Goal: Information Seeking & Learning: Check status

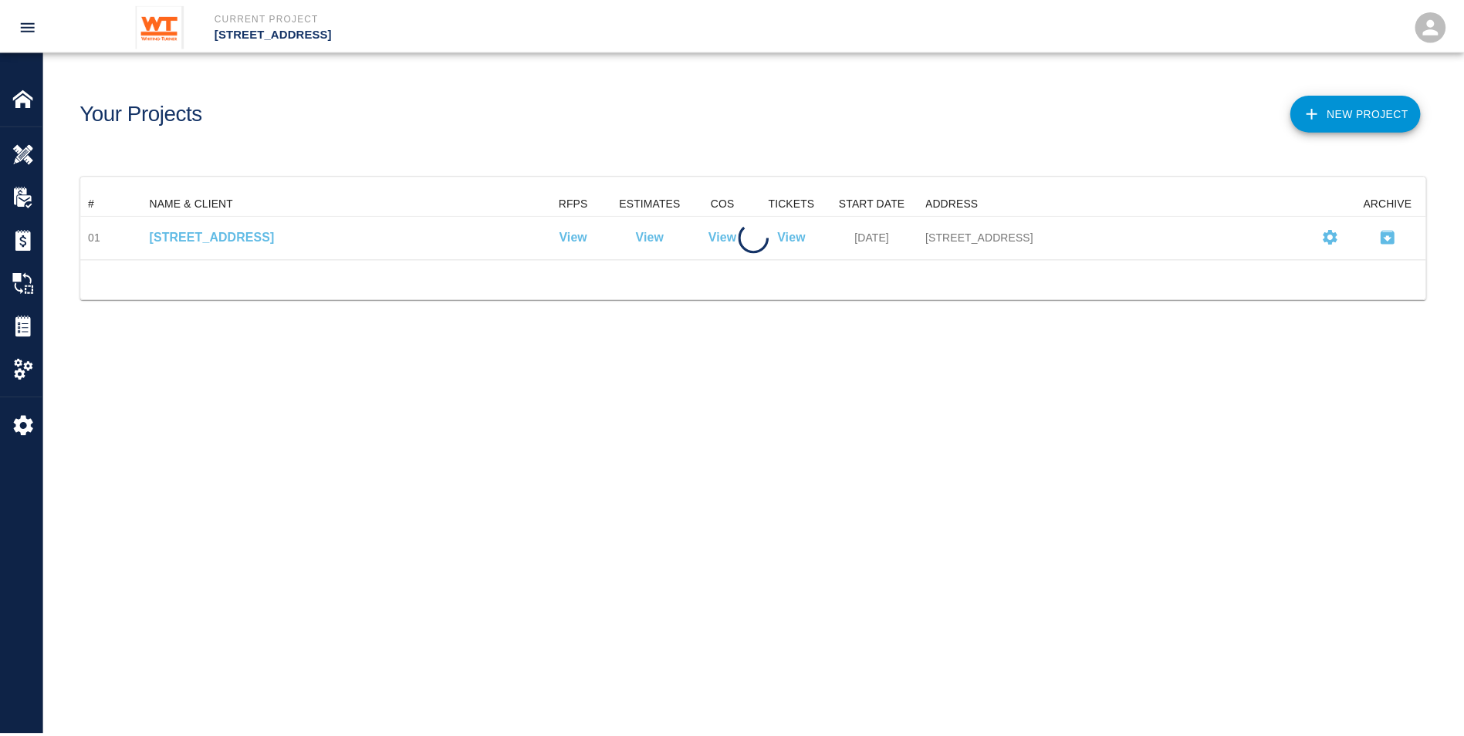
scroll to position [56, 1345]
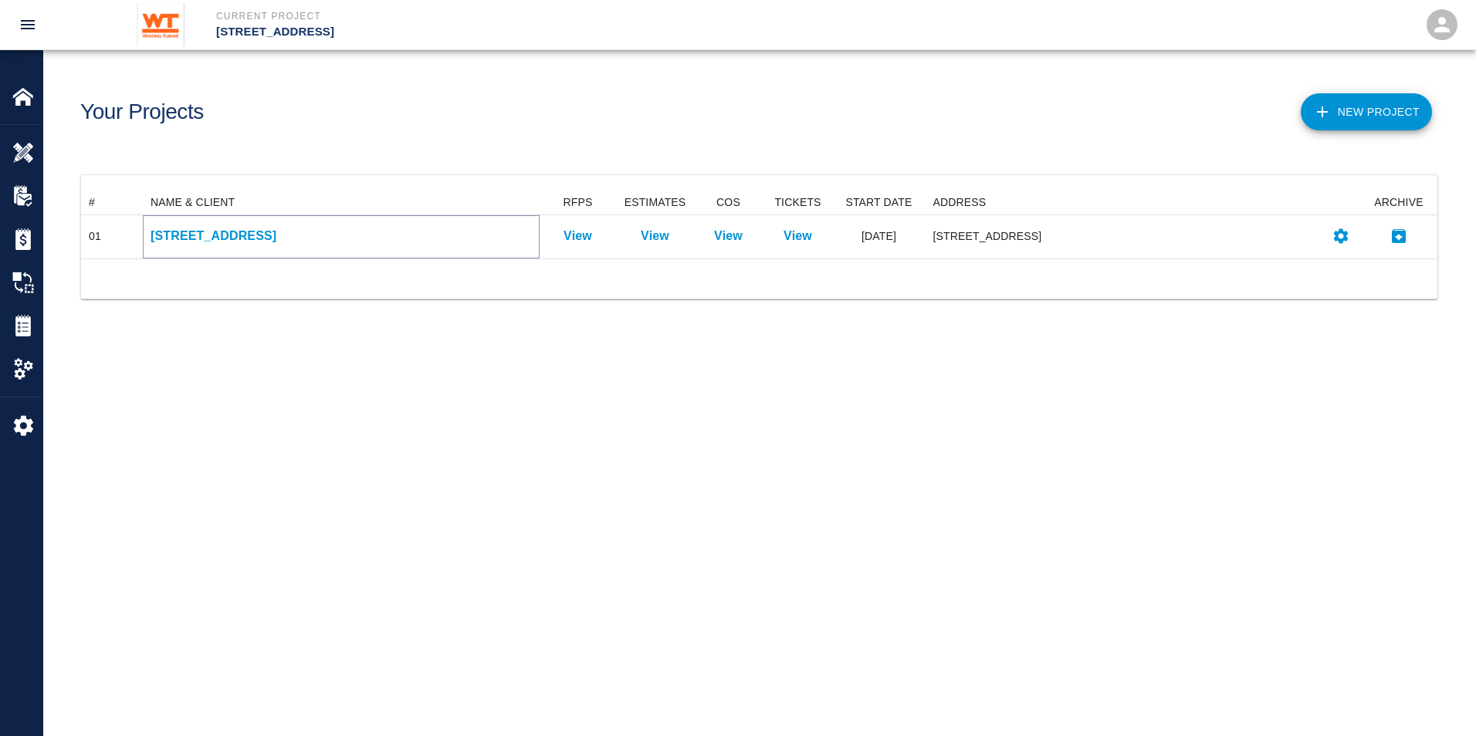
click at [267, 238] on p "[STREET_ADDRESS]" at bounding box center [341, 236] width 381 height 19
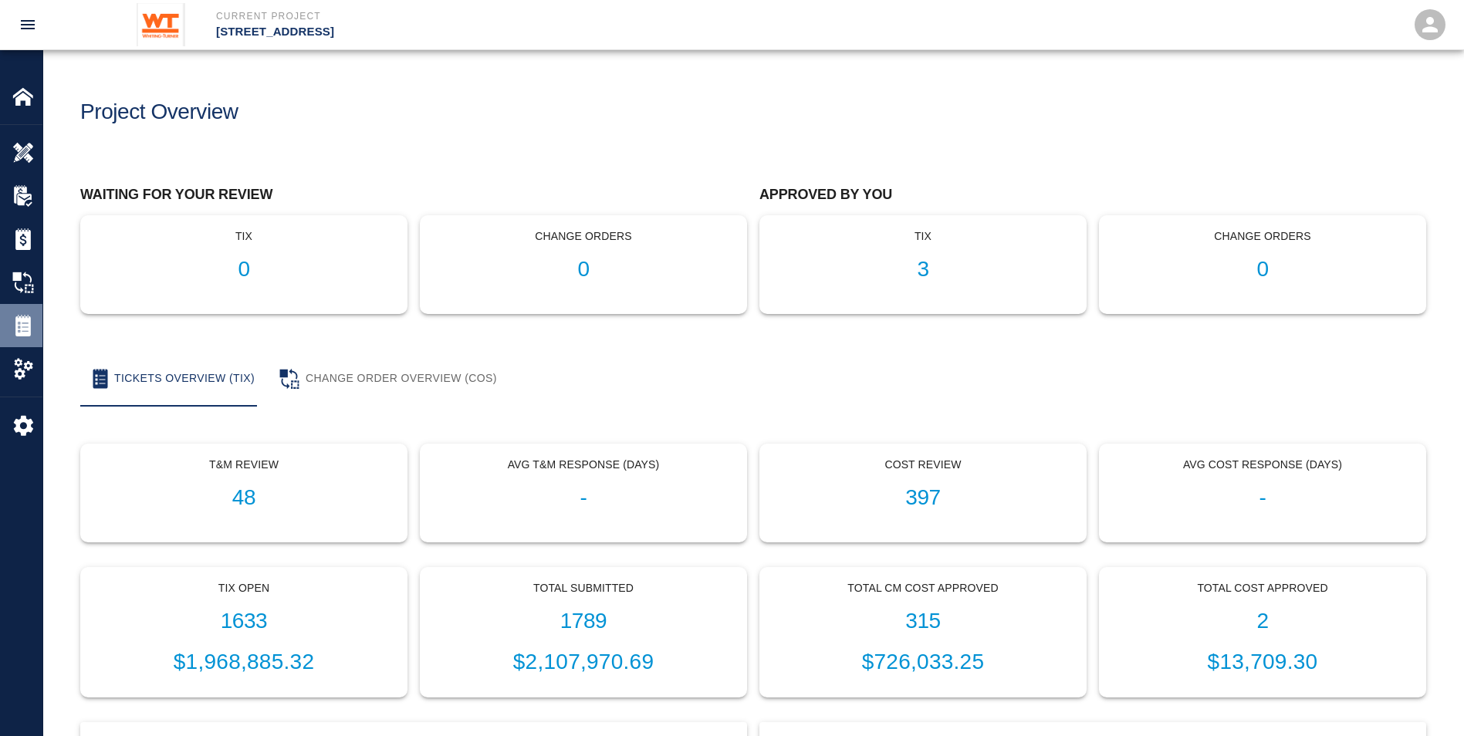
click at [22, 315] on img at bounding box center [23, 326] width 22 height 22
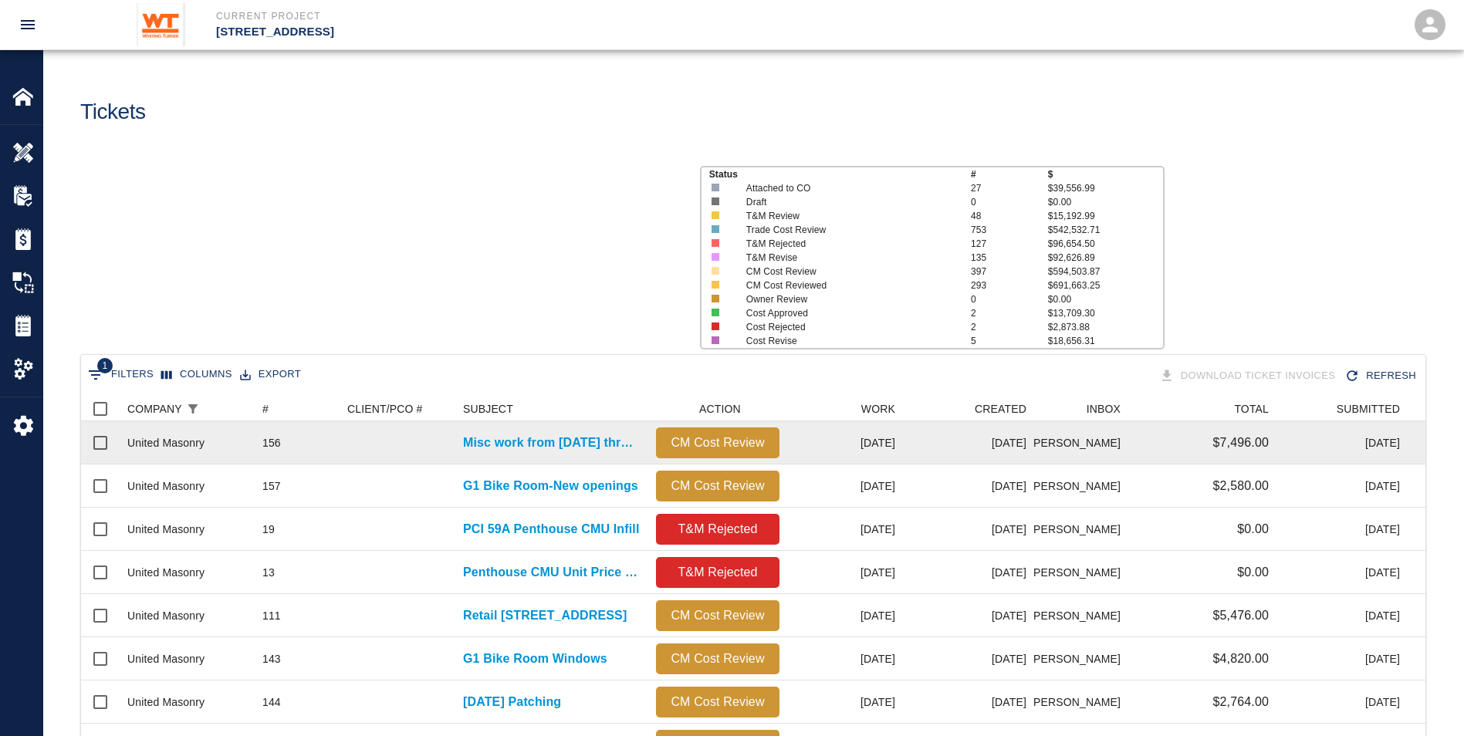
scroll to position [878, 1333]
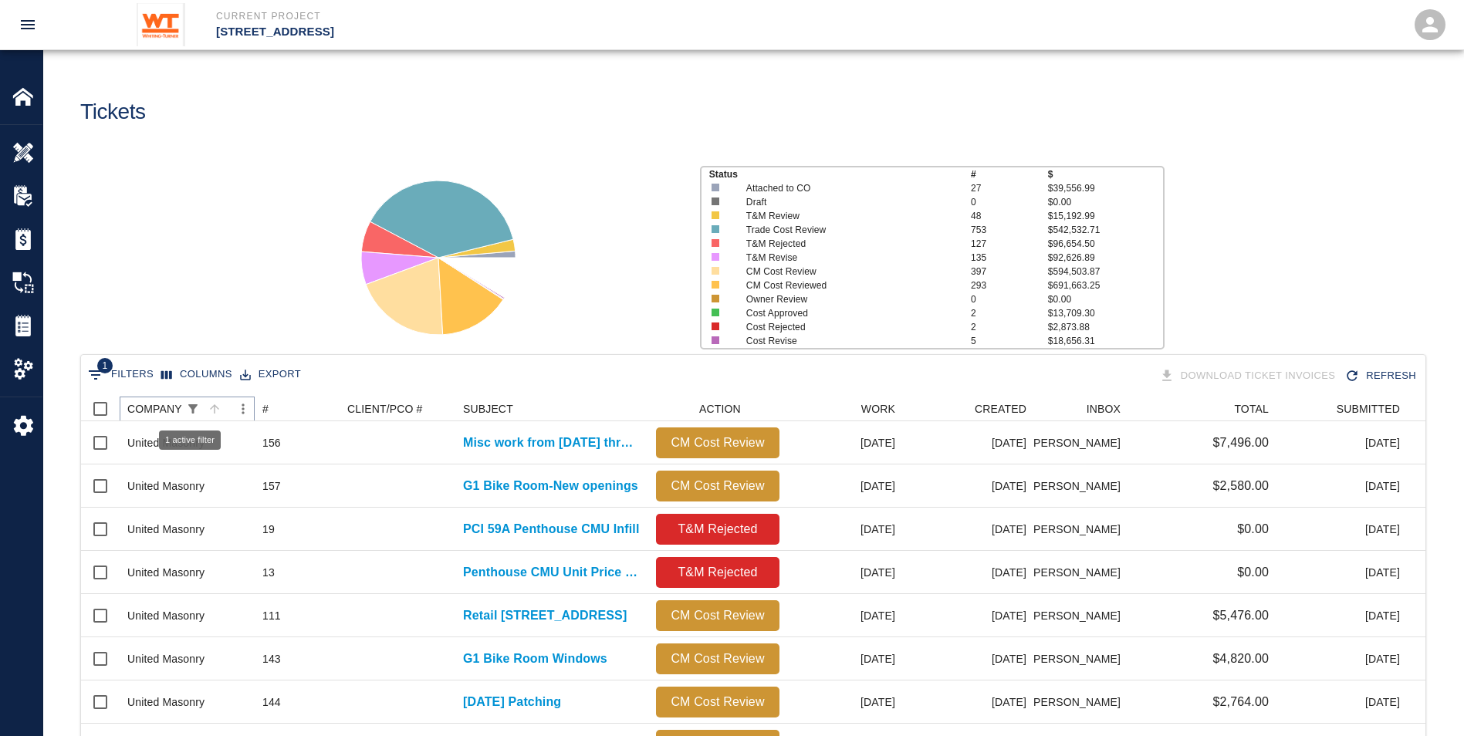
click at [186, 402] on icon "Show filters" at bounding box center [193, 409] width 14 height 14
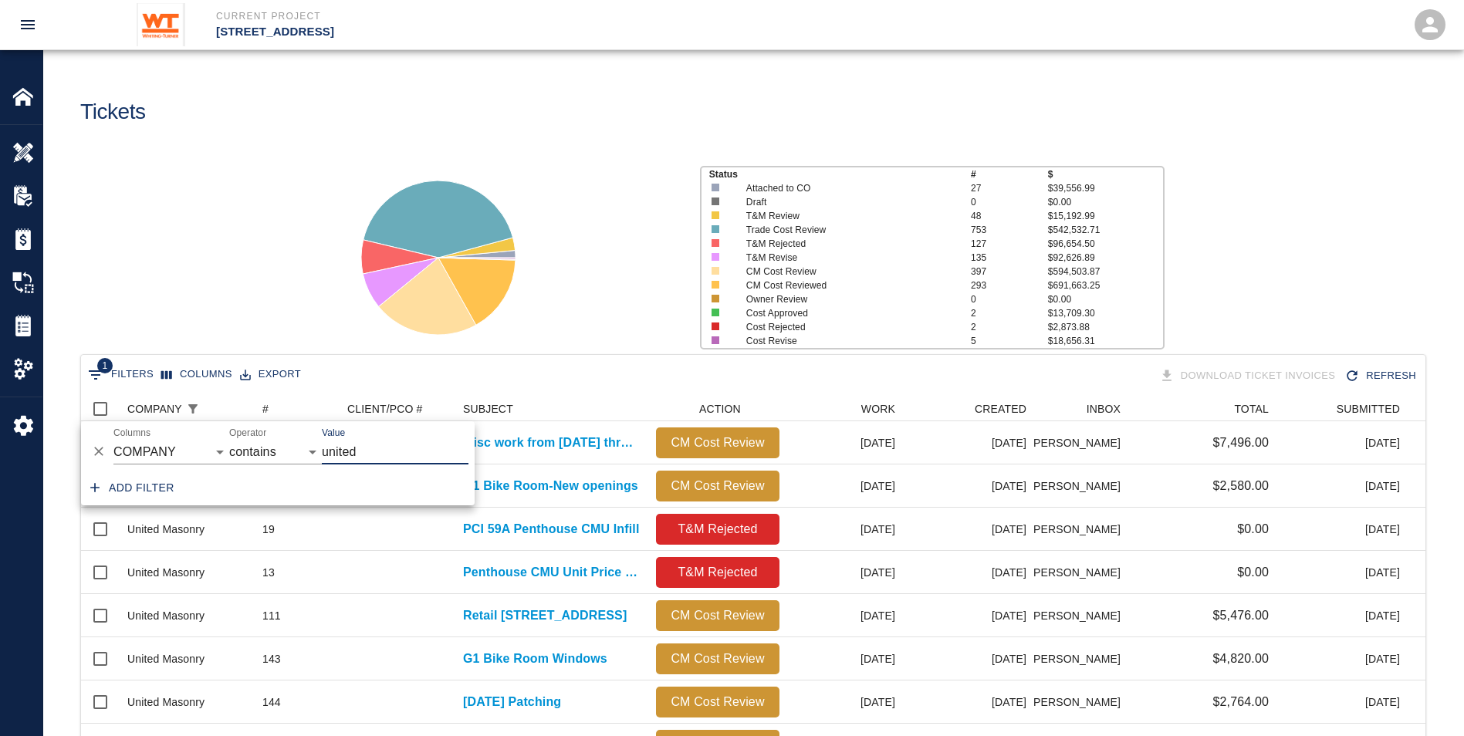
drag, startPoint x: 401, startPoint y: 455, endPoint x: 290, endPoint y: 452, distance: 110.4
click at [290, 452] on div "And Or Columns COMPANY ID # CLIENT/PCO # SUBJECT DESCRIPTION ACTION WORK MODIFI…" at bounding box center [278, 445] width 394 height 49
type input "[PERSON_NAME]"
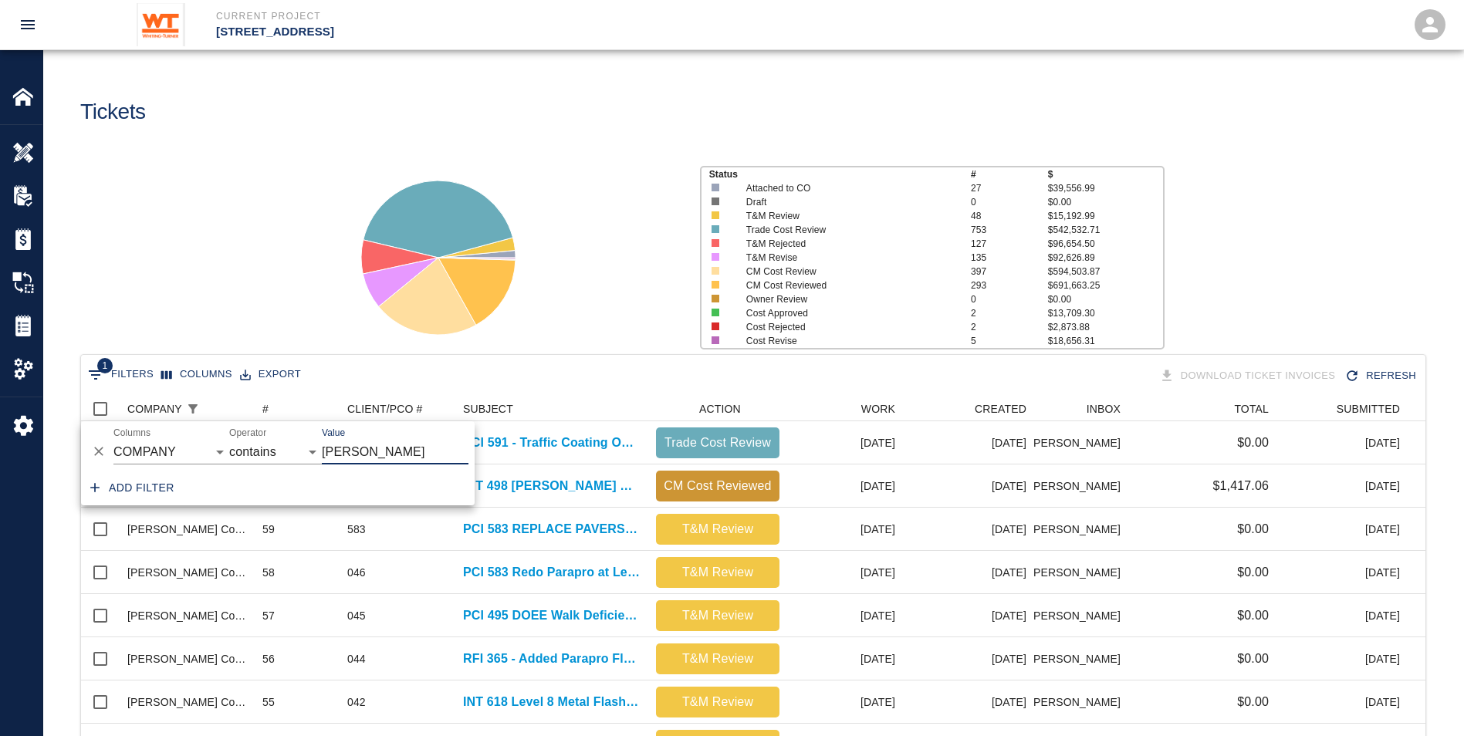
drag, startPoint x: 279, startPoint y: 198, endPoint x: 283, endPoint y: 181, distance: 17.3
click at [283, 182] on div "Status # $ Attached to CO 27 $39,556.99 Draft 0 $0.00 T&M Review 48 $15,192.99 …" at bounding box center [747, 251] width 1433 height 205
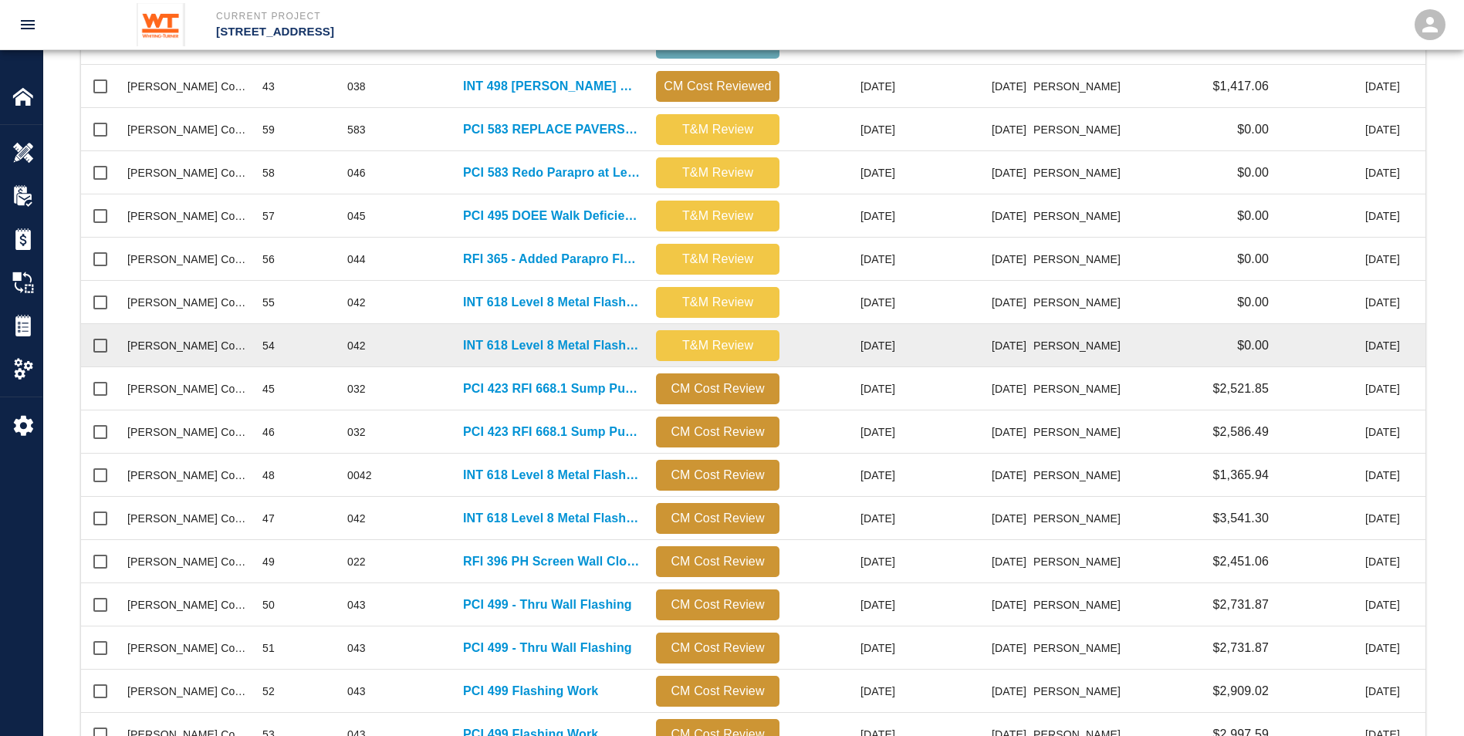
scroll to position [463, 0]
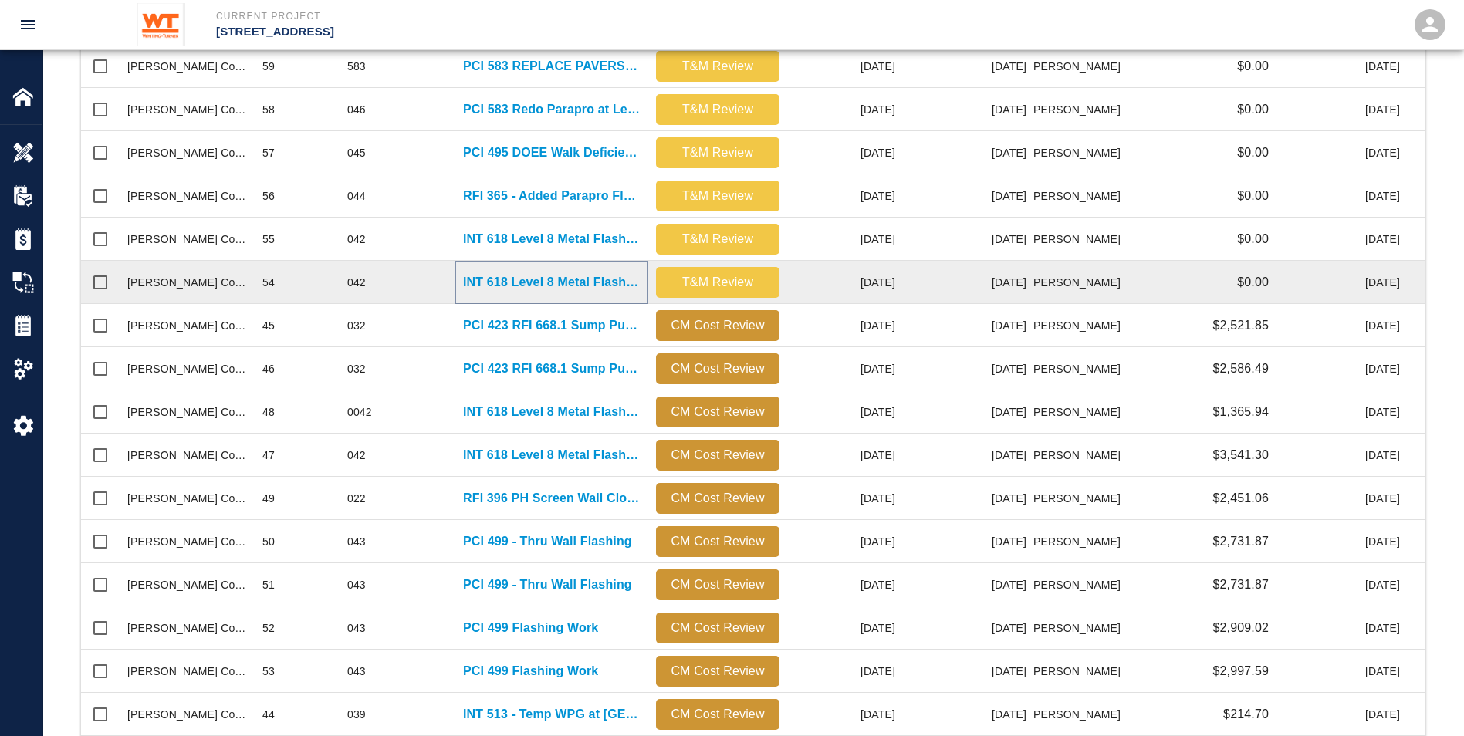
click at [533, 273] on p "INT 618 Level 8 Metal Flashings Rework" at bounding box center [552, 282] width 178 height 19
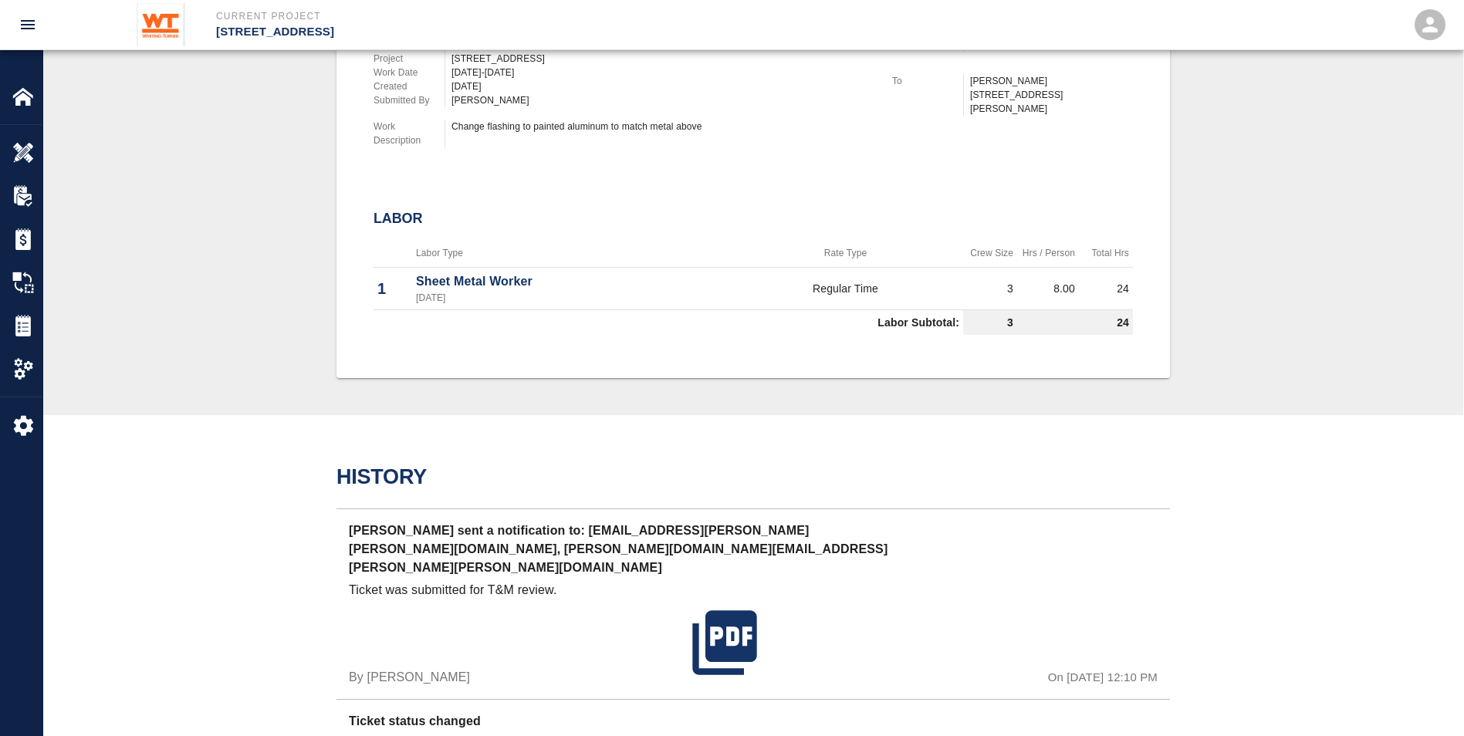
scroll to position [611, 0]
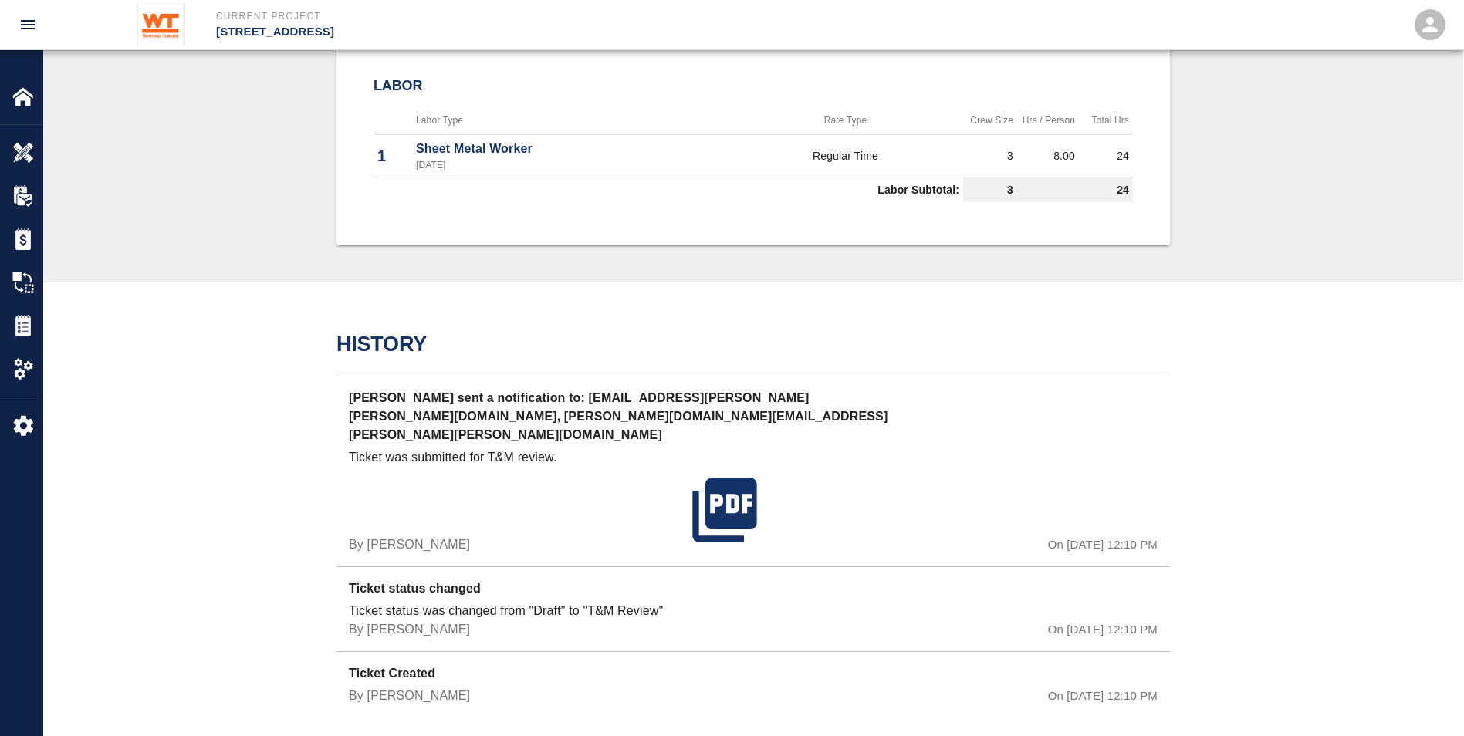
click at [307, 378] on div "History [PERSON_NAME] sent a notification to: [EMAIL_ADDRESS][PERSON_NAME][PERS…" at bounding box center [753, 519] width 1420 height 472
click at [22, 322] on img at bounding box center [23, 326] width 22 height 22
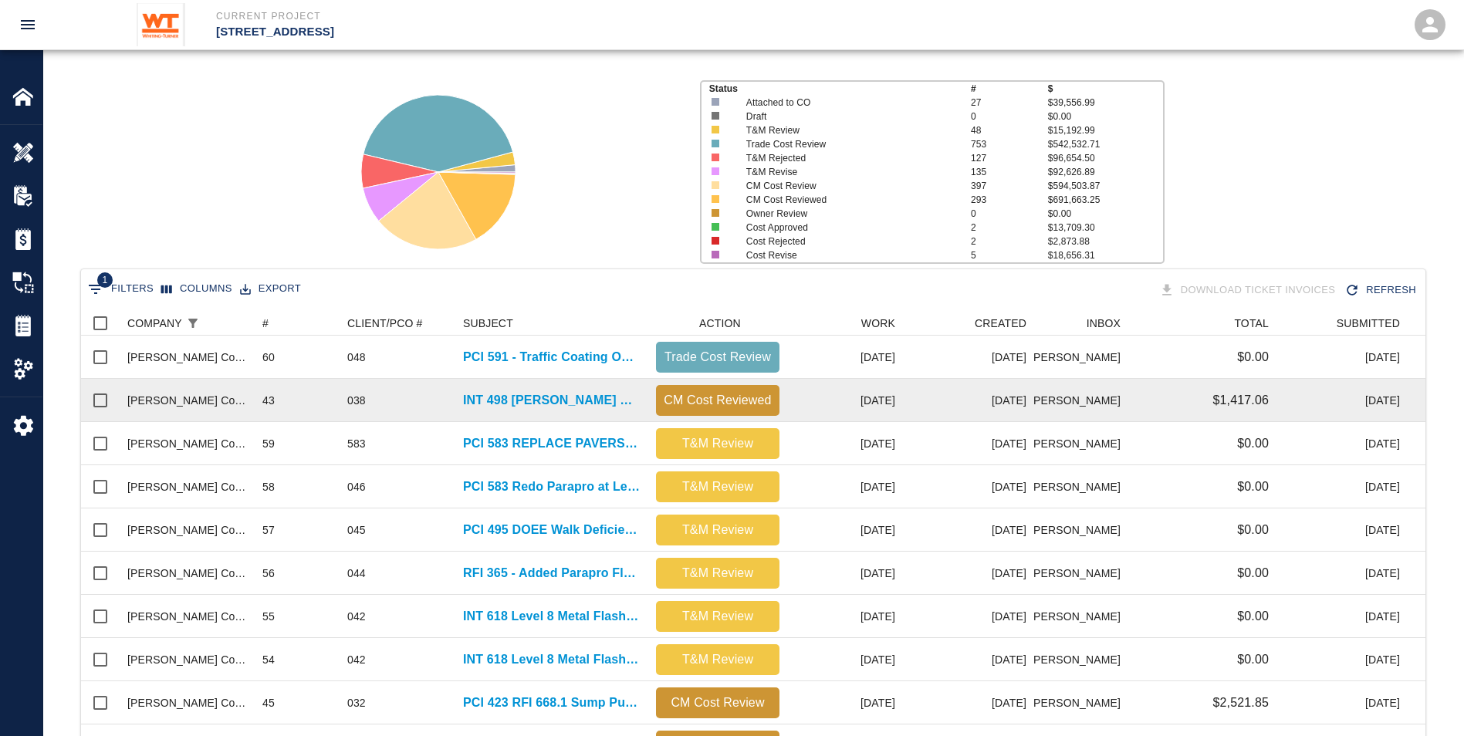
scroll to position [309, 0]
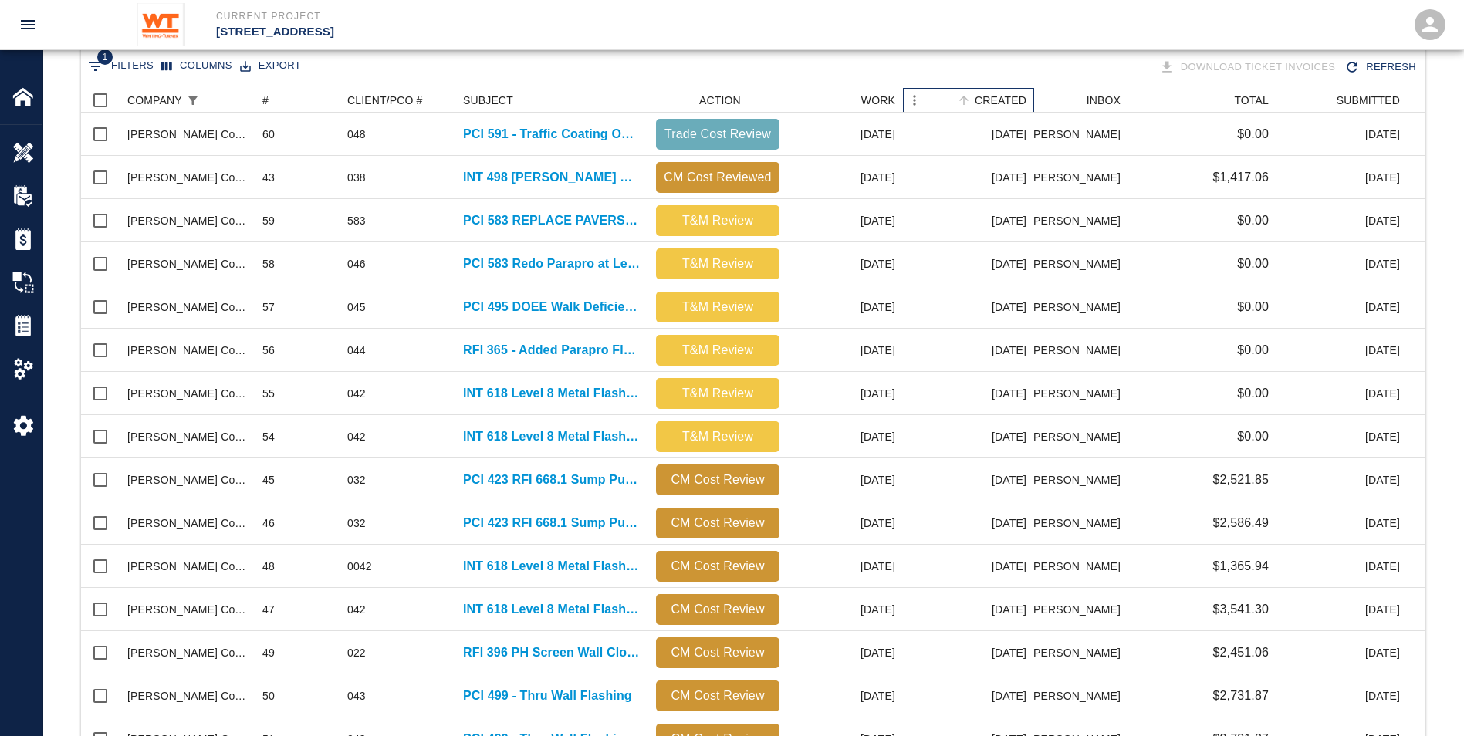
click at [1004, 101] on div "CREATED" at bounding box center [1001, 100] width 52 height 25
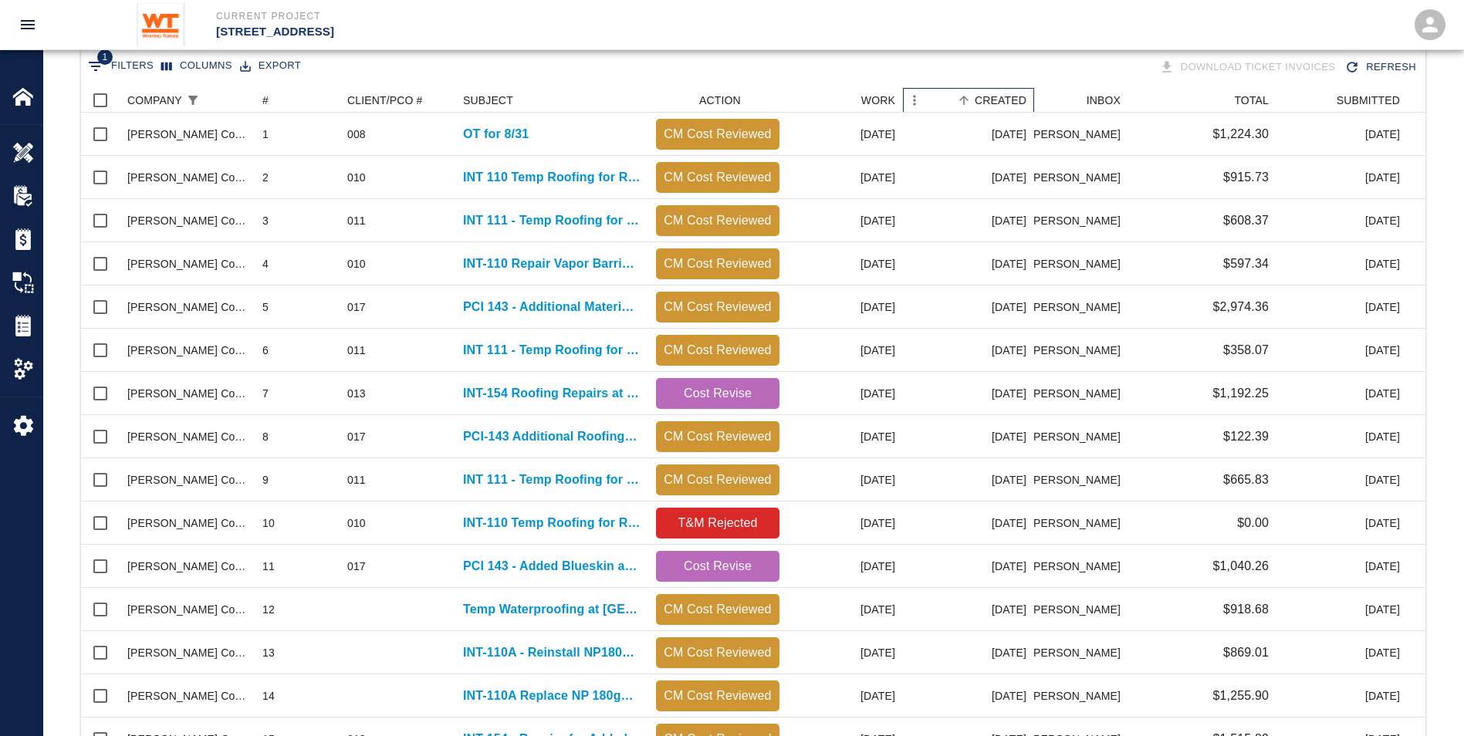
click at [993, 97] on div "CREATED" at bounding box center [1001, 100] width 52 height 25
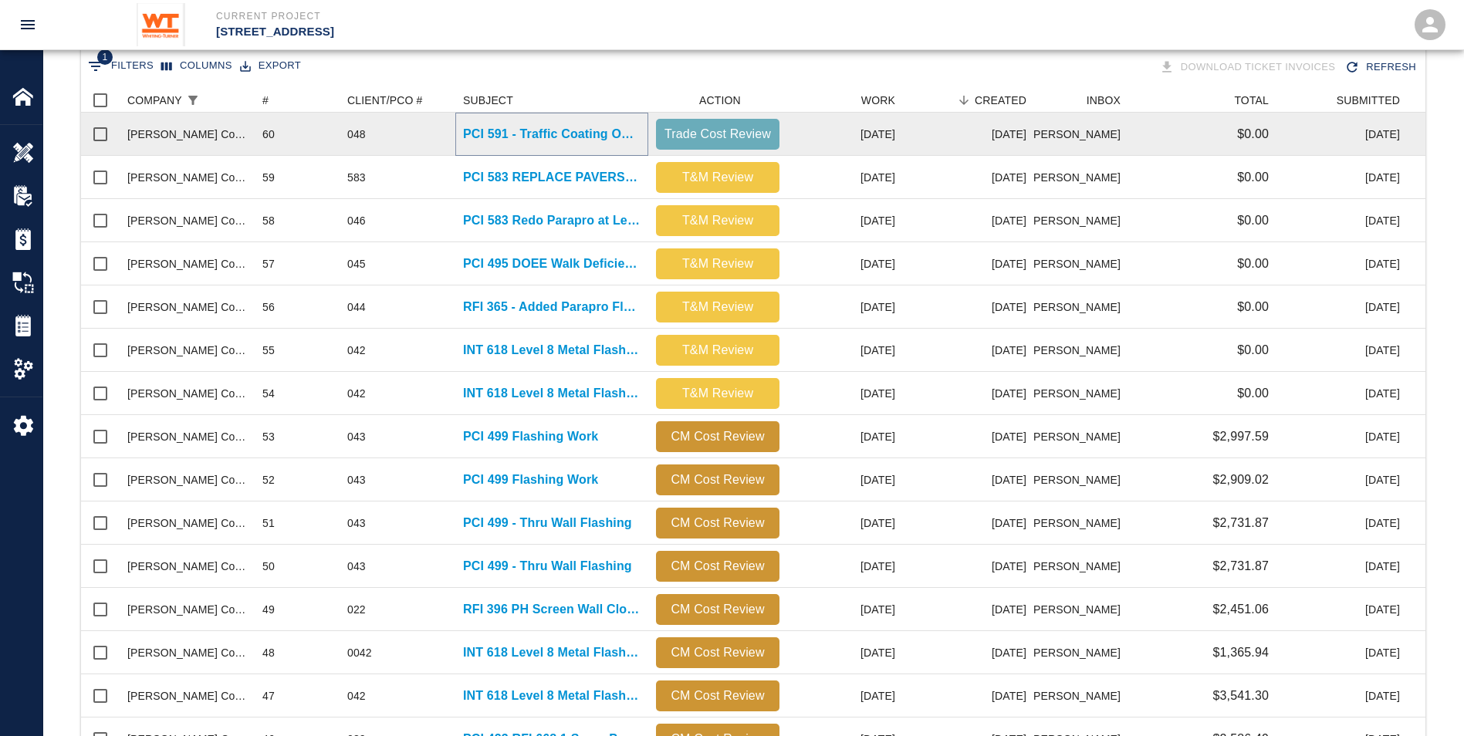
click at [601, 131] on p "PCI 591 - Traffic Coating OT Work" at bounding box center [552, 134] width 178 height 19
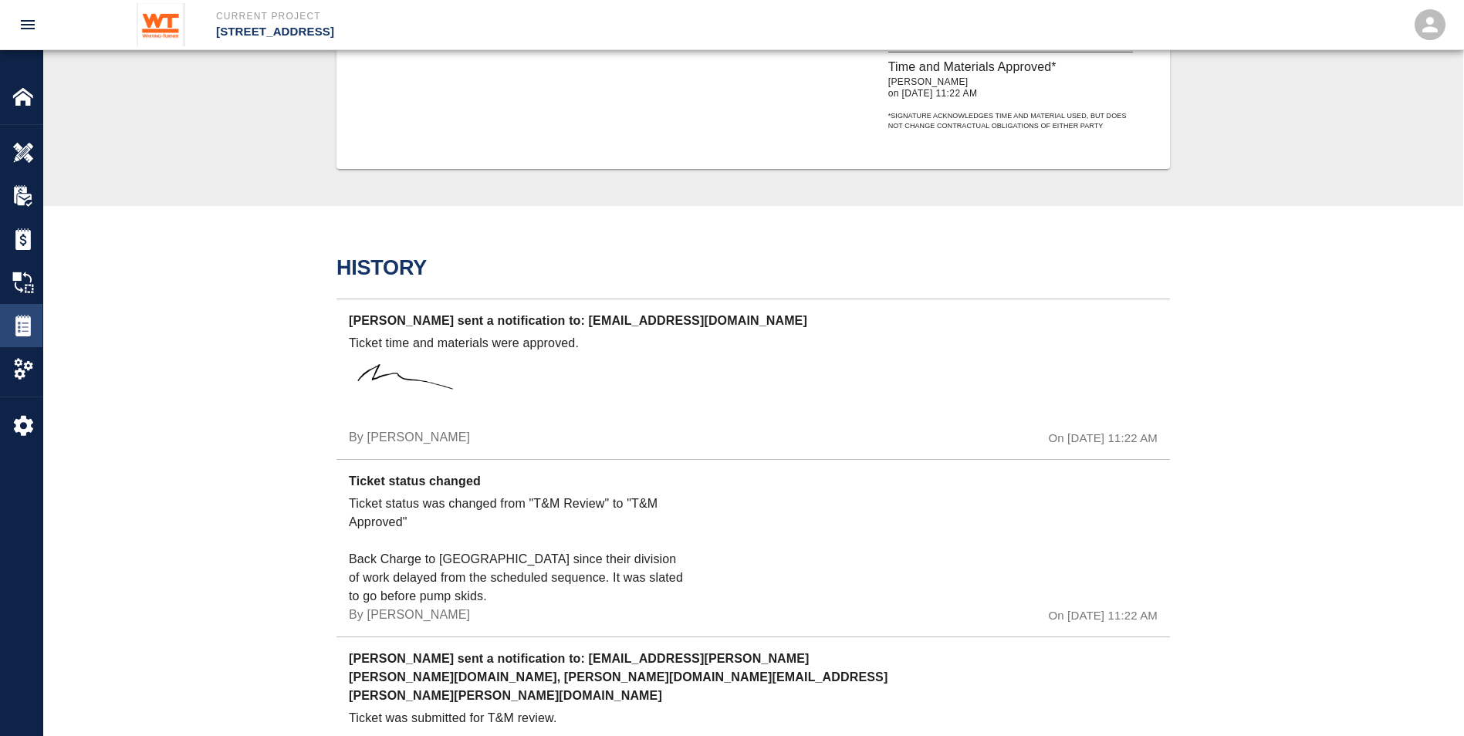
scroll to position [873, 0]
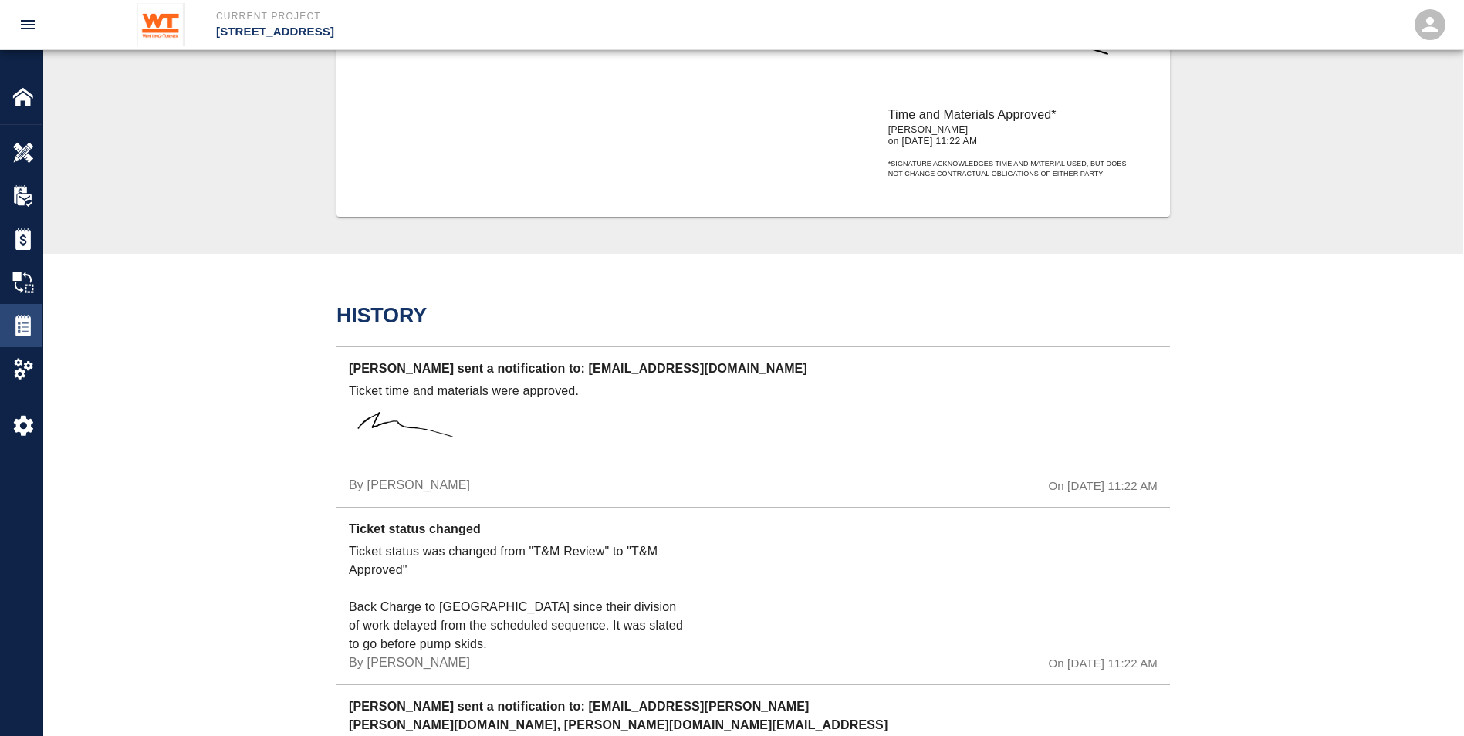
click at [23, 330] on img at bounding box center [23, 326] width 22 height 22
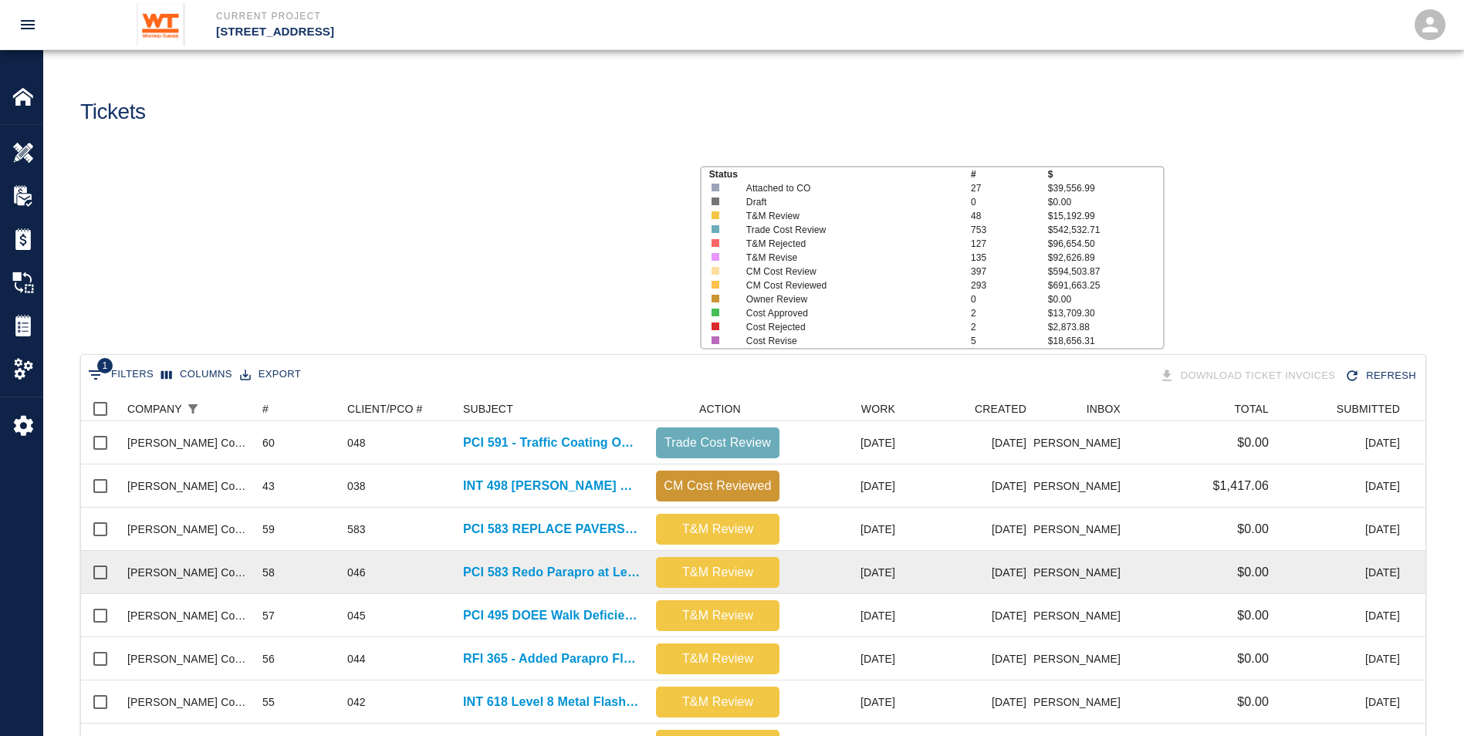
scroll to position [878, 1333]
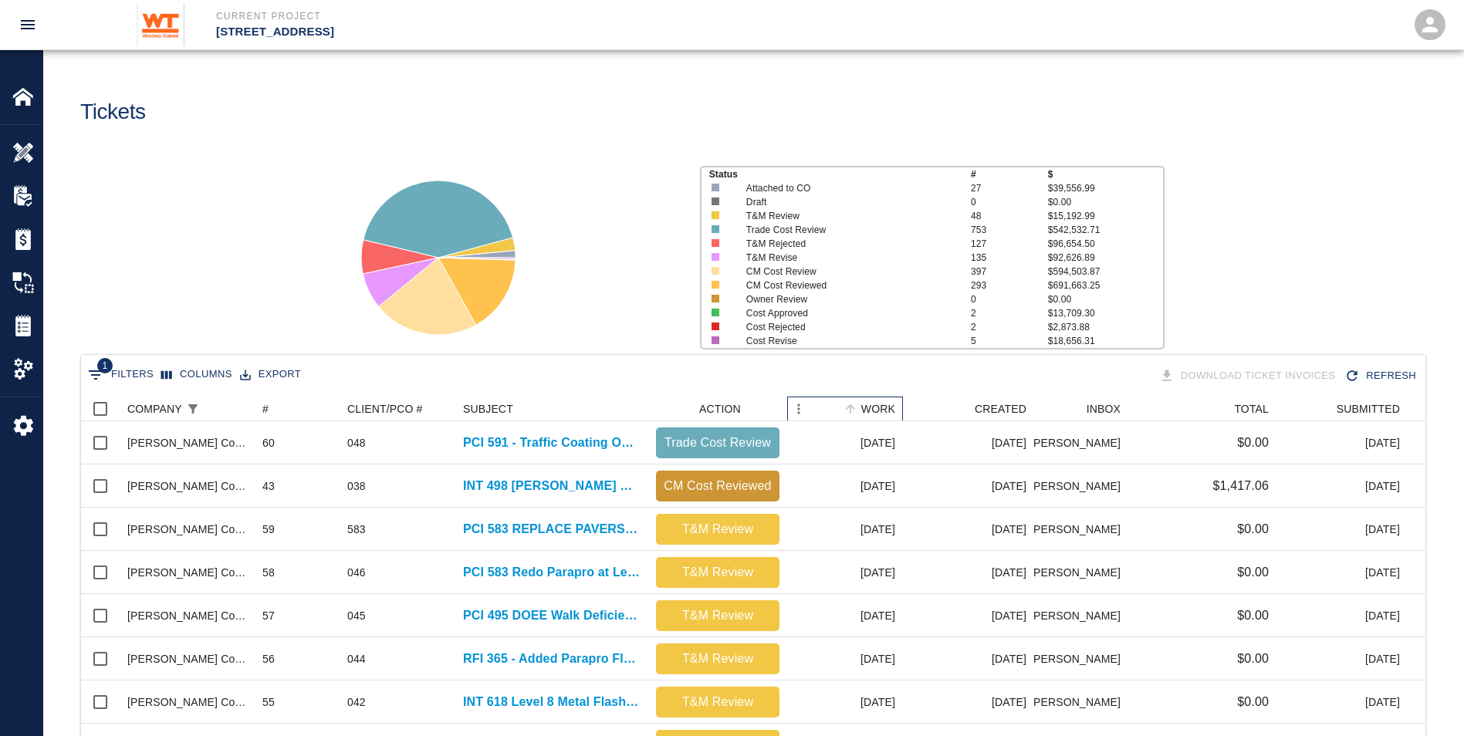
click at [890, 407] on div "WORK" at bounding box center [878, 409] width 34 height 25
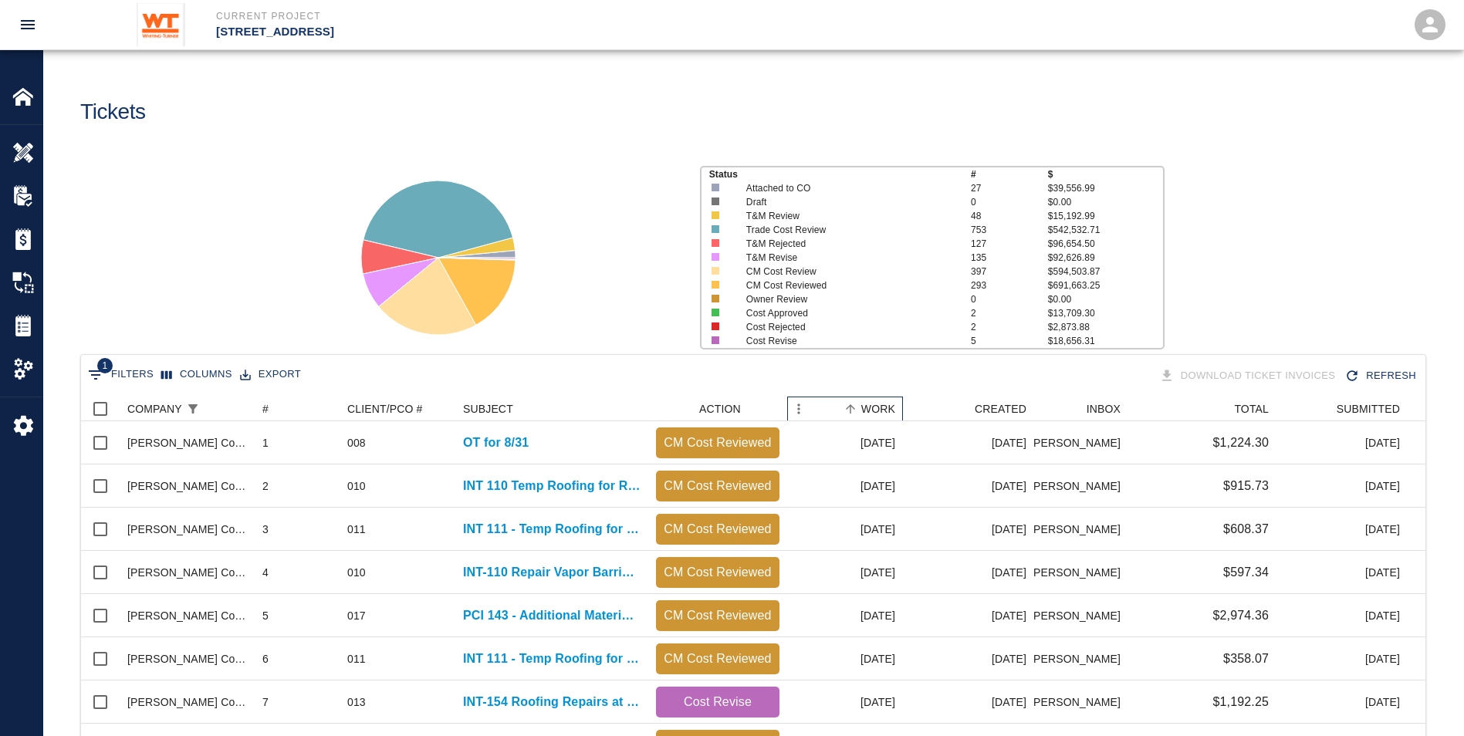
click at [880, 400] on div "WORK" at bounding box center [878, 409] width 34 height 25
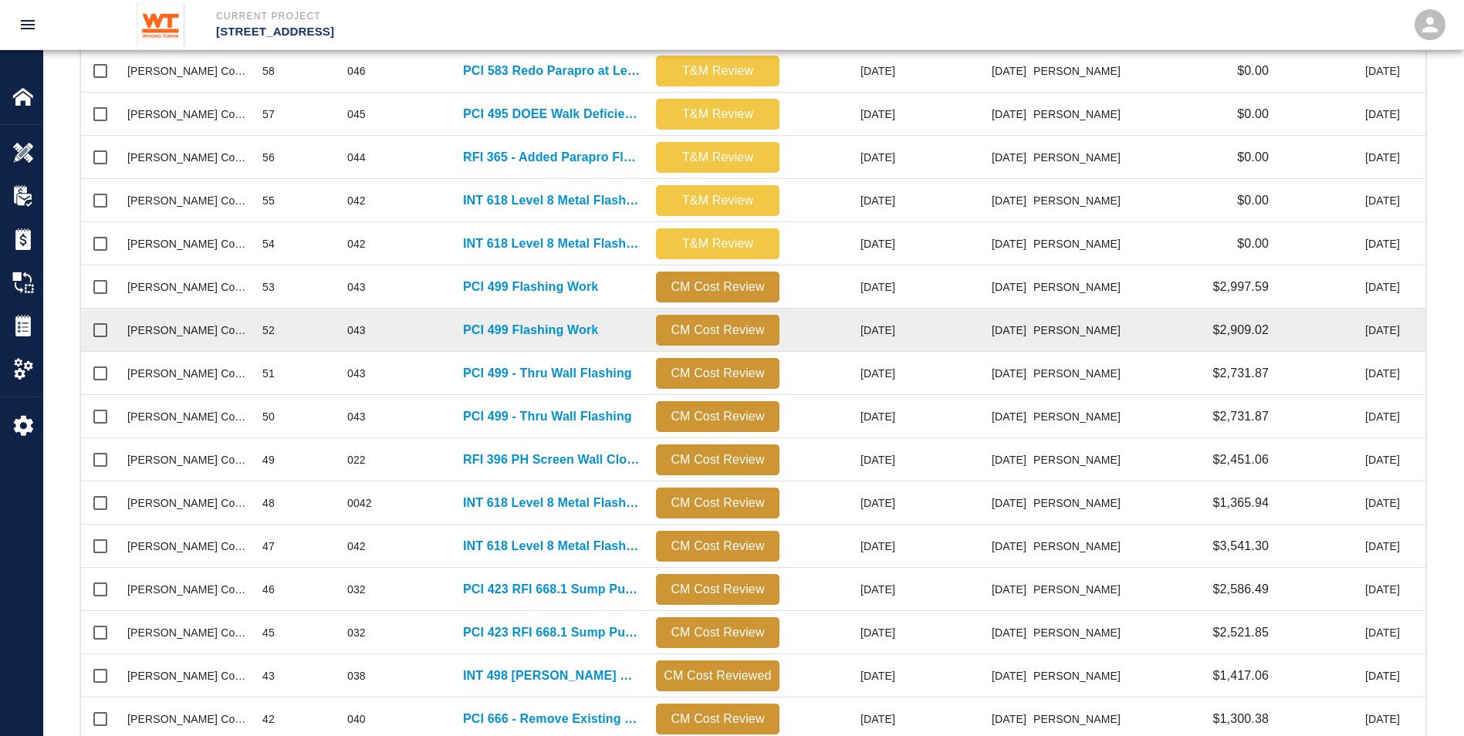
scroll to position [463, 0]
